Goal: Information Seeking & Learning: Learn about a topic

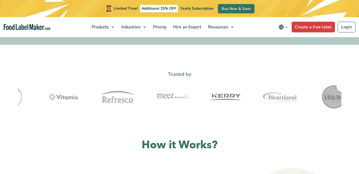
scroll to position [164, 0]
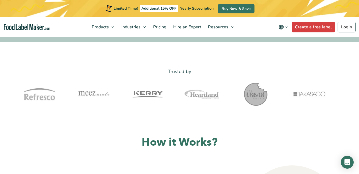
drag, startPoint x: 0, startPoint y: 0, endPoint x: 54, endPoint y: 61, distance: 81.3
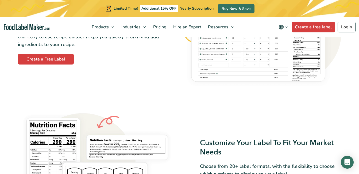
scroll to position [346, 0]
drag, startPoint x: 54, startPoint y: 61, endPoint x: 164, endPoint y: 76, distance: 111.1
click at [164, 76] on div "Easily Create Recipes With Our Intuitive Platform! Our easy to use recipe build…" at bounding box center [180, 36] width 330 height 113
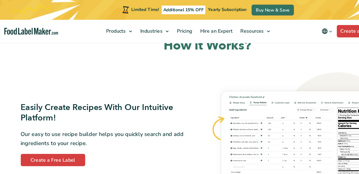
scroll to position [263, 0]
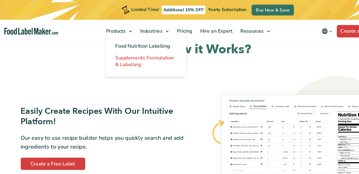
click at [124, 49] on span "Supplements Formulation & Labelling" at bounding box center [125, 53] width 51 height 12
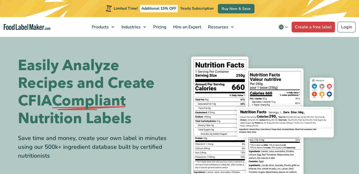
click at [142, 40] on section "Easily Analyze Recipes and Create CFIA Compliant Nutrition Labels Save time and…" at bounding box center [179, 121] width 359 height 170
